Goal: Information Seeking & Learning: Find contact information

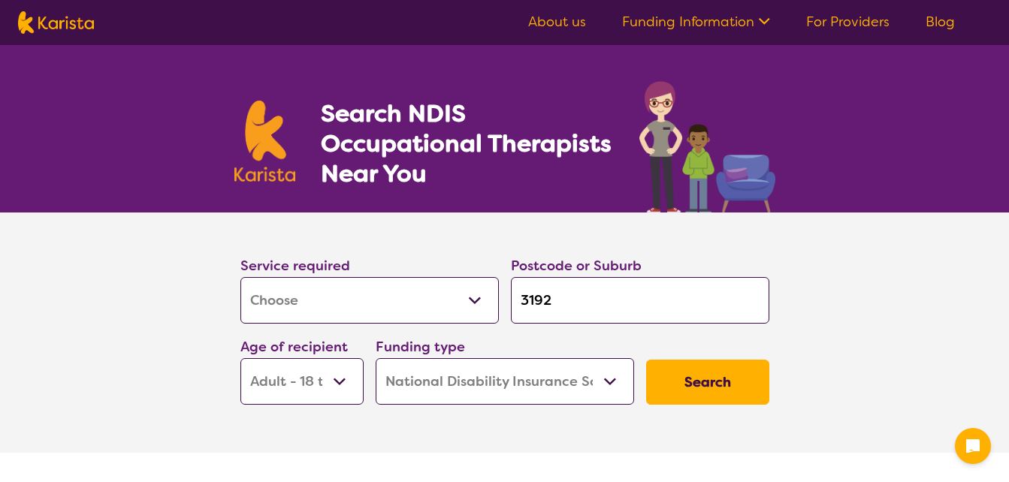
select select "[MEDICAL_DATA]"
select select "AD"
select select "NDIS"
select select "[MEDICAL_DATA]"
select select "AD"
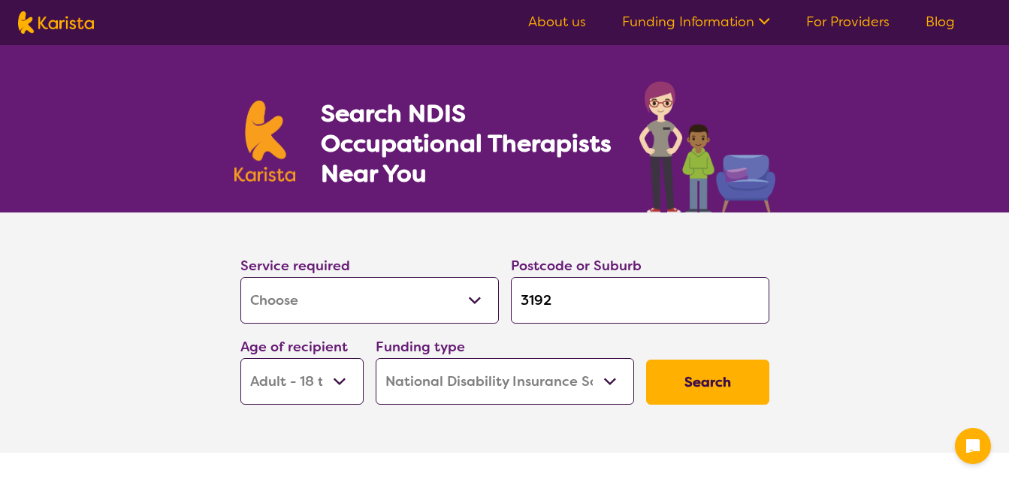
select select "NDIS"
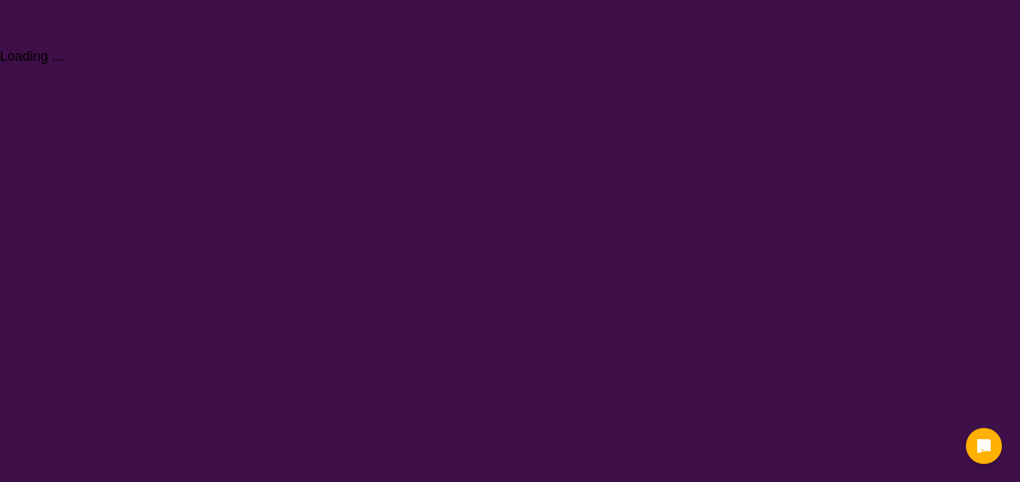
select select "[MEDICAL_DATA]"
select select "AD"
select select "NDIS"
select select "[MEDICAL_DATA]"
select select "AD"
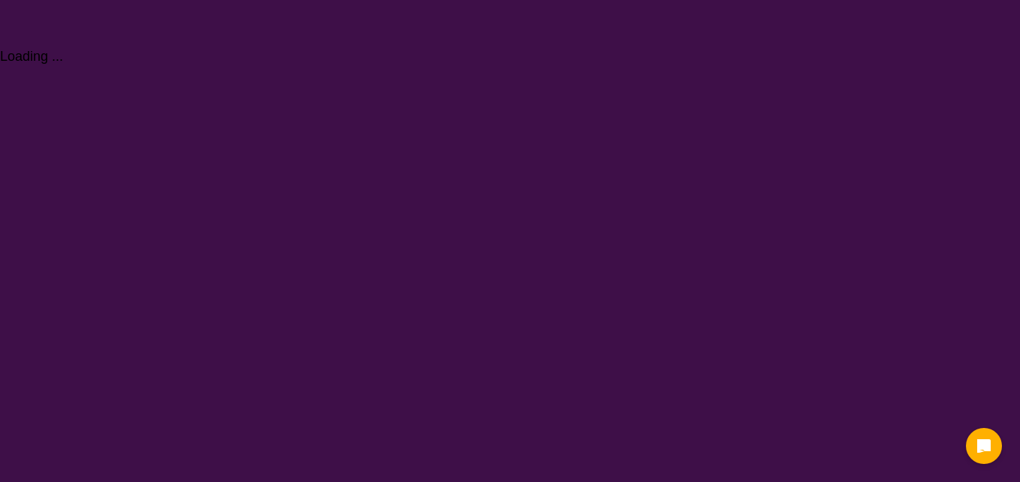
select select "NDIS"
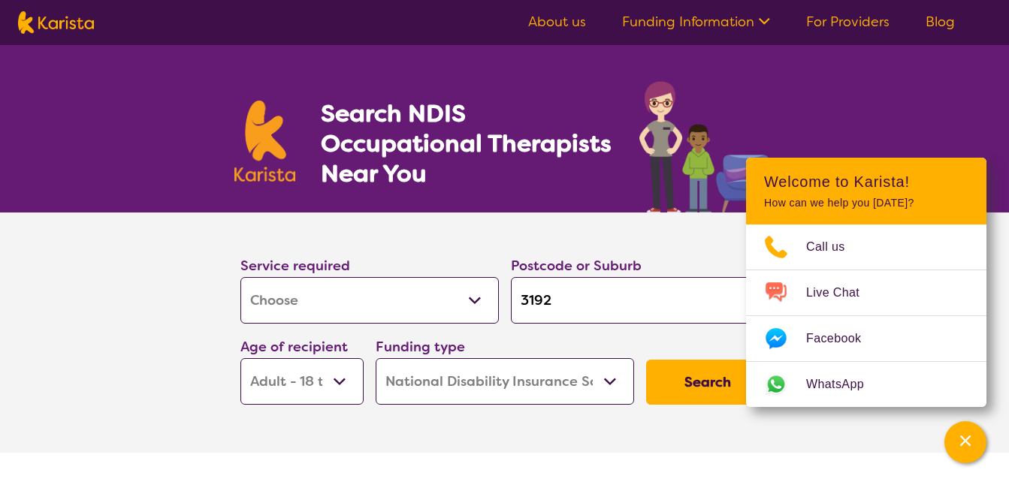
click at [682, 379] on button "Search" at bounding box center [707, 382] width 123 height 45
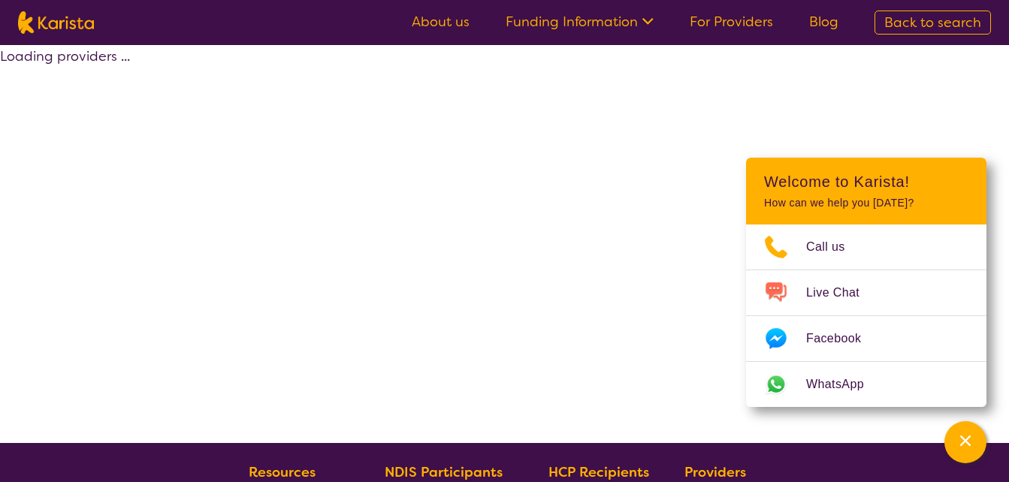
select select "by_score"
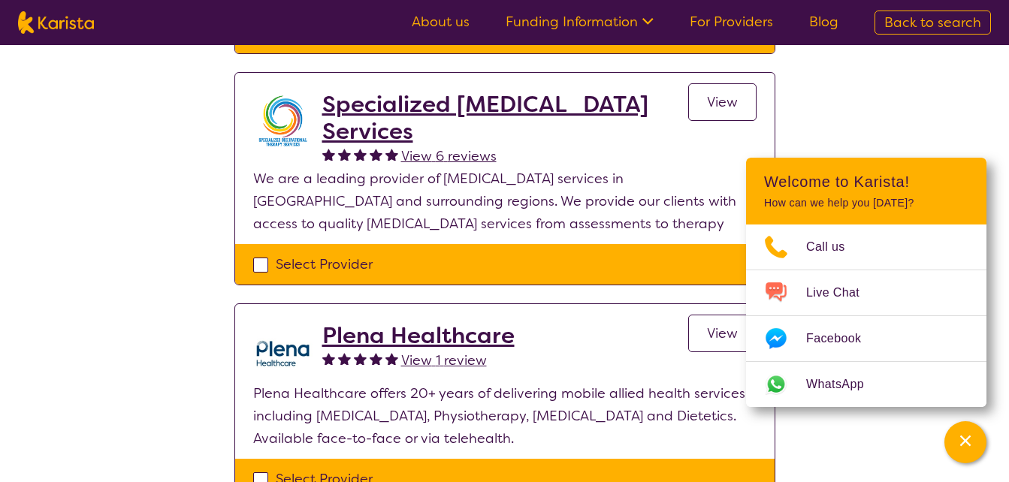
scroll to position [951, 0]
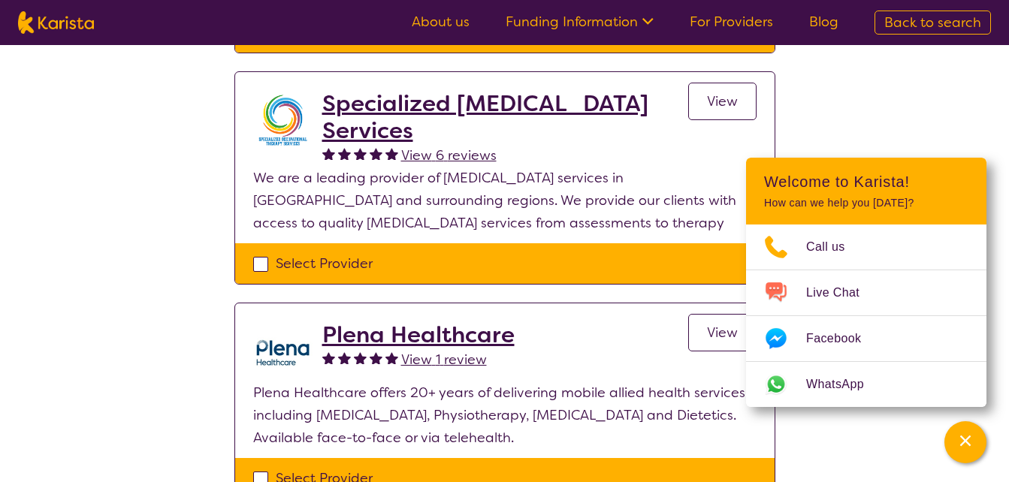
click at [461, 339] on h2 "Plena Healthcare" at bounding box center [418, 335] width 192 height 27
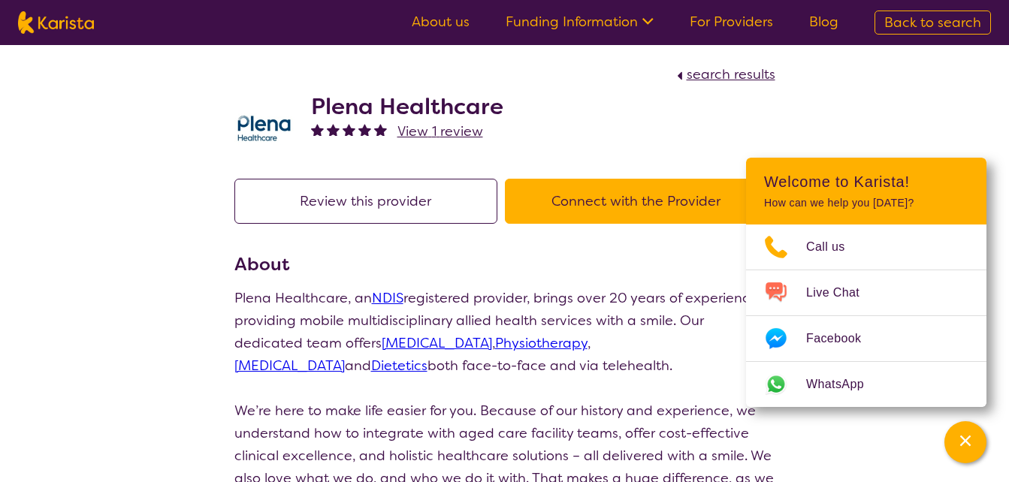
select select "by_score"
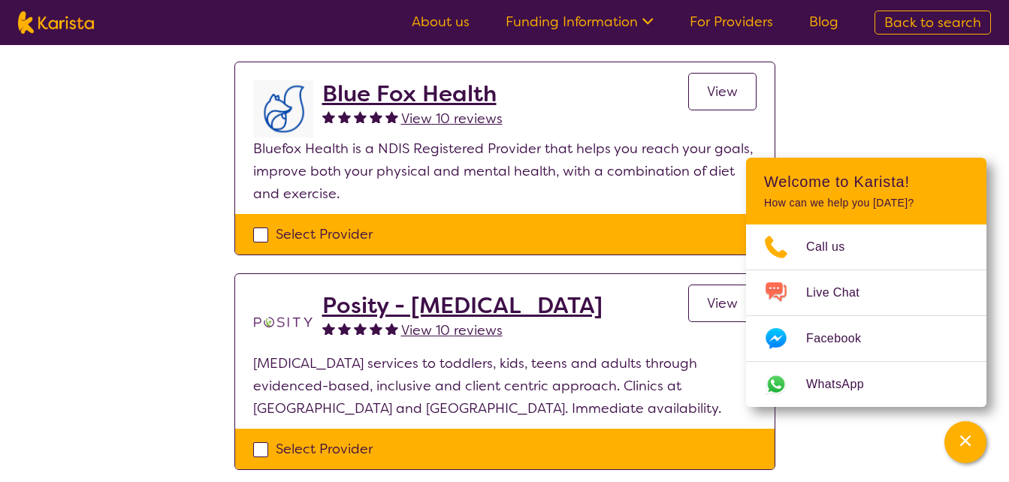
scroll to position [329, 0]
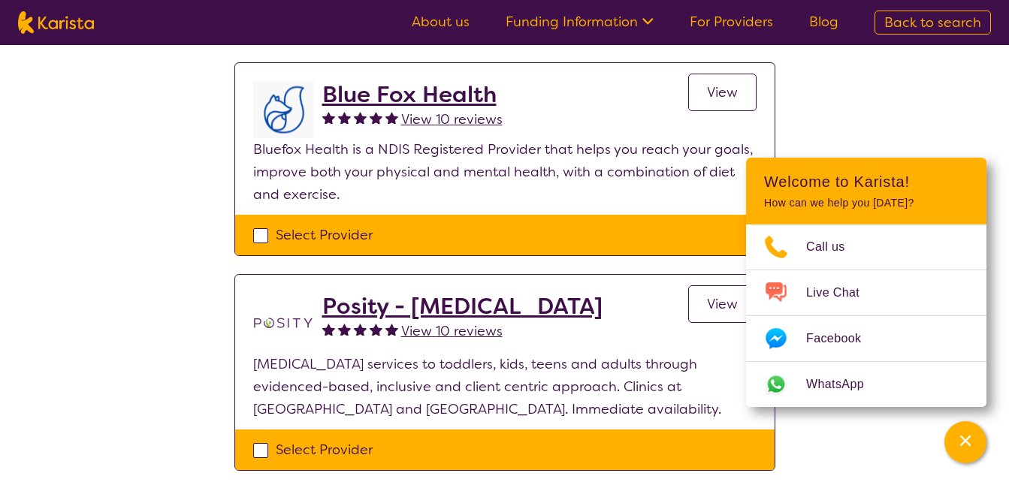
click at [502, 302] on h2 "Posity - [MEDICAL_DATA]" at bounding box center [462, 306] width 280 height 27
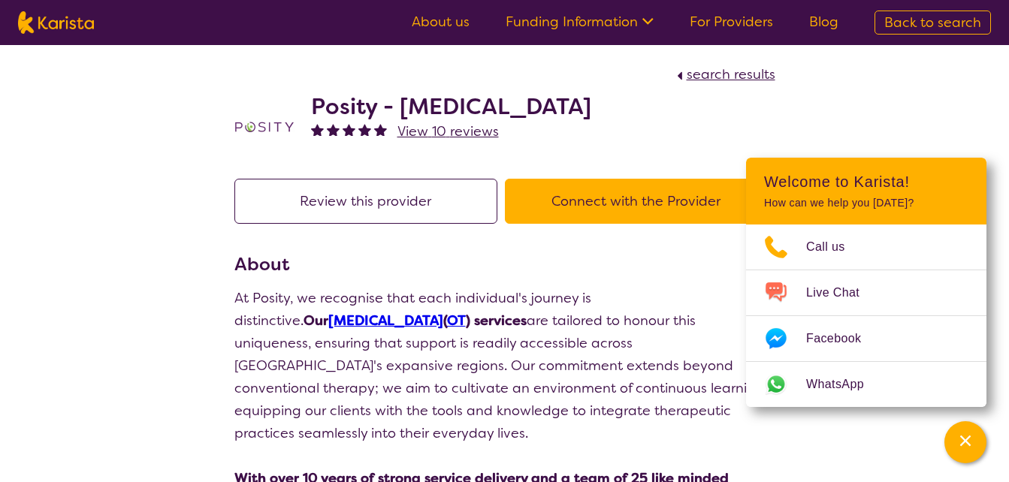
click at [328, 318] on link "[MEDICAL_DATA]" at bounding box center [385, 321] width 115 height 18
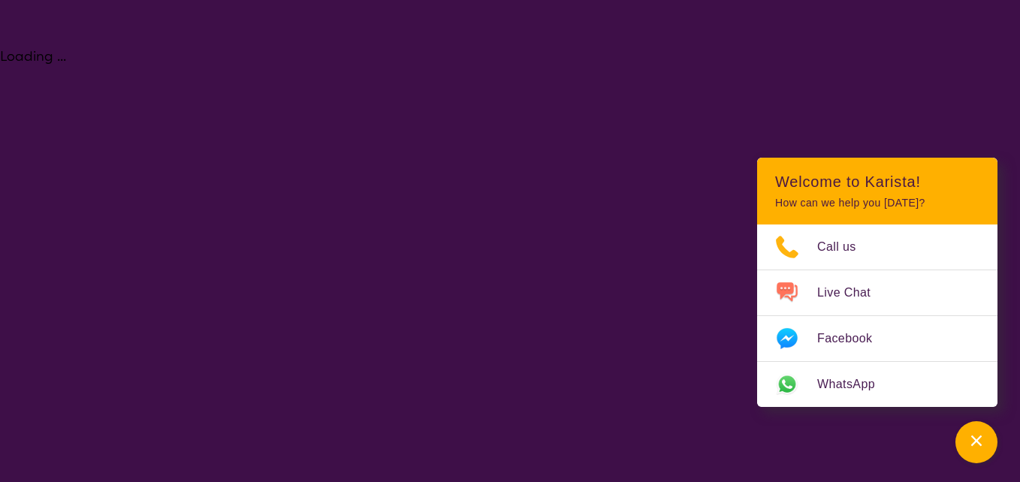
select select "[MEDICAL_DATA]"
select select "AD"
select select "NDIS"
select select "[MEDICAL_DATA]"
select select "AD"
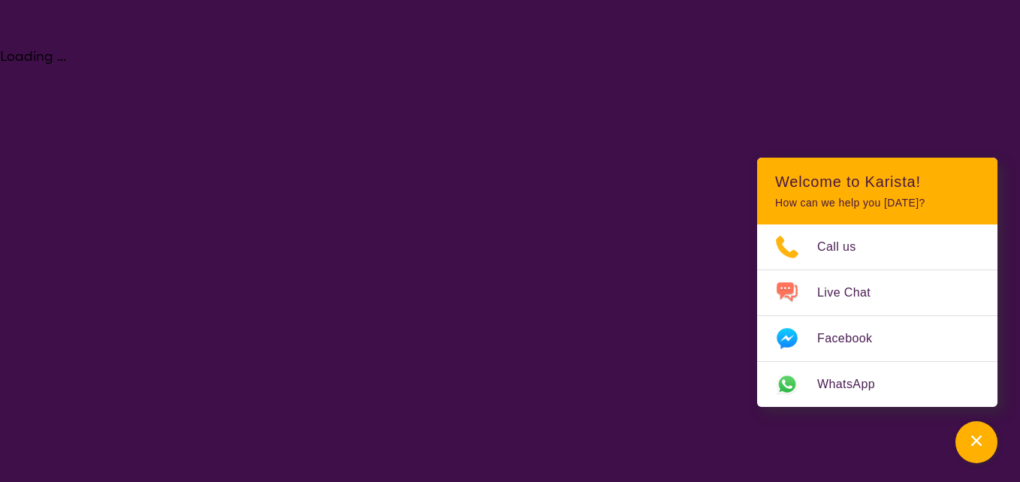
select select "NDIS"
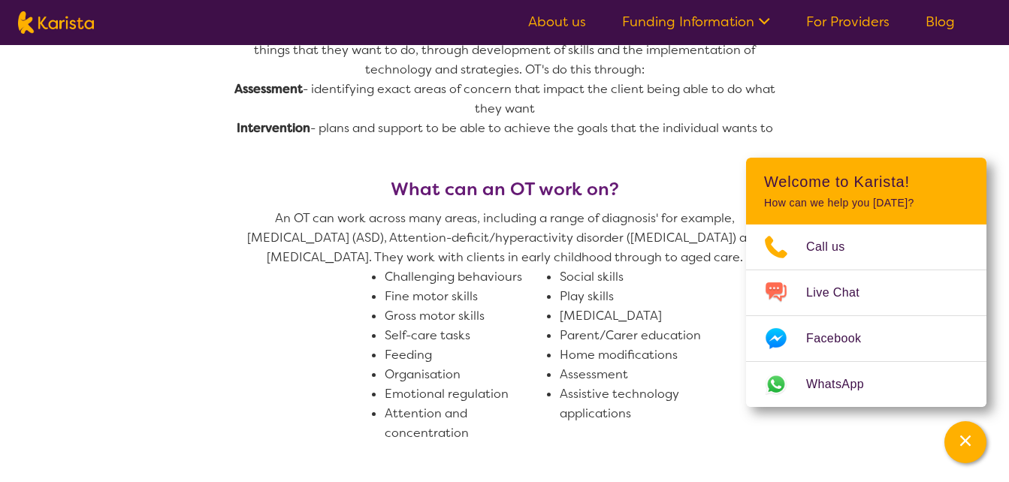
scroll to position [745, 0]
